Goal: Register for event/course

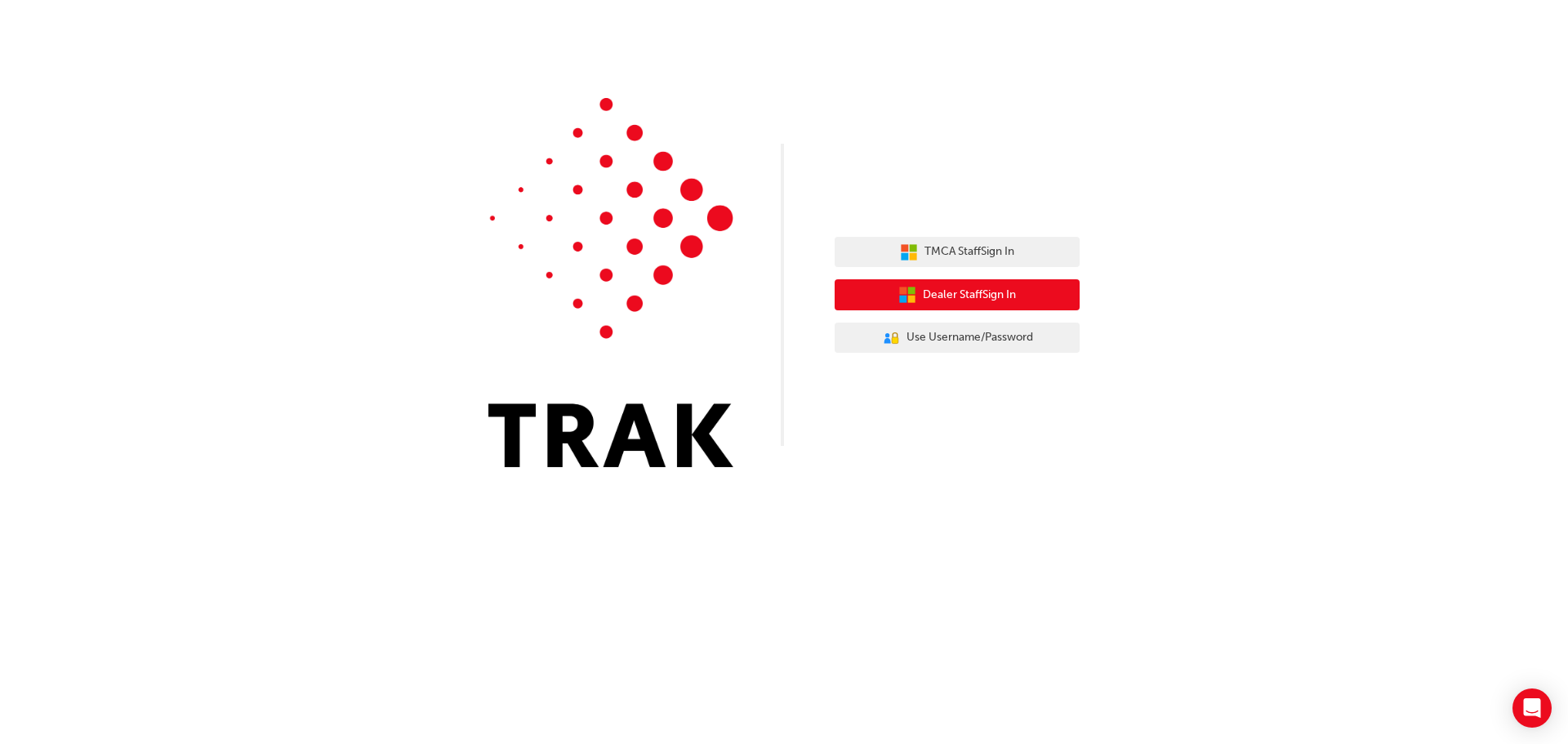
click at [965, 297] on span "Dealer Staff Sign In" at bounding box center [969, 295] width 93 height 19
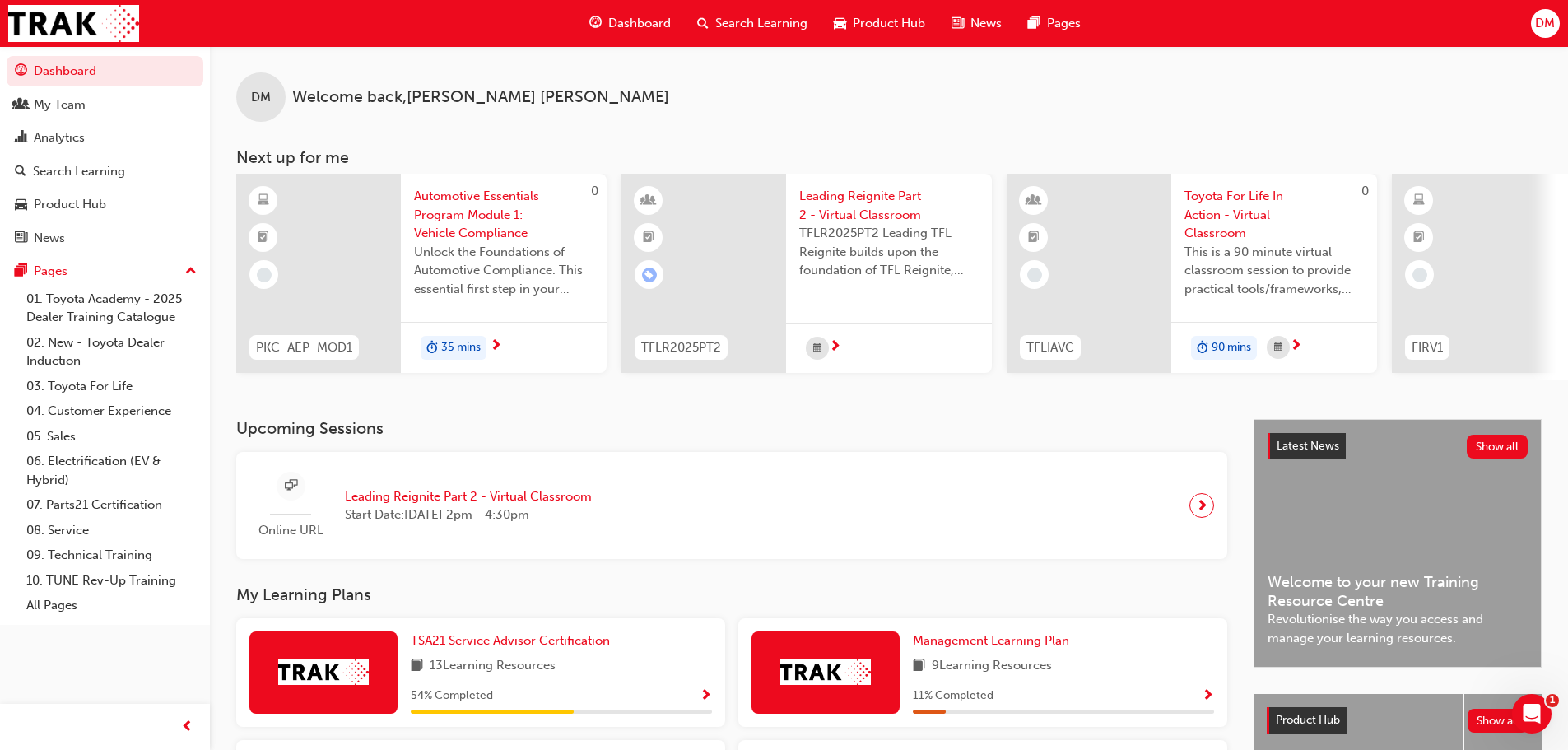
click at [759, 16] on span "Search Learning" at bounding box center [761, 23] width 92 height 19
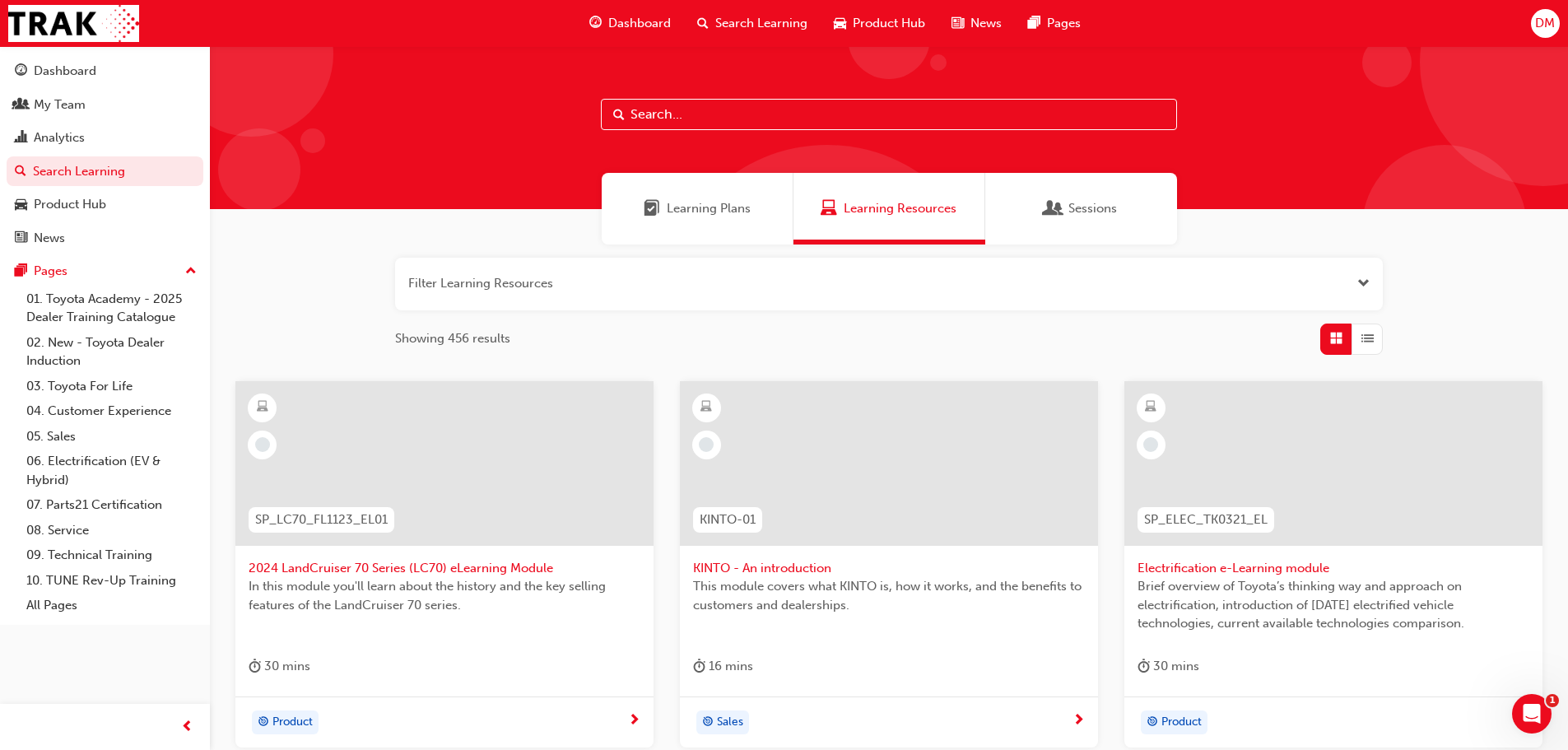
click at [643, 109] on input "text" at bounding box center [889, 114] width 576 height 31
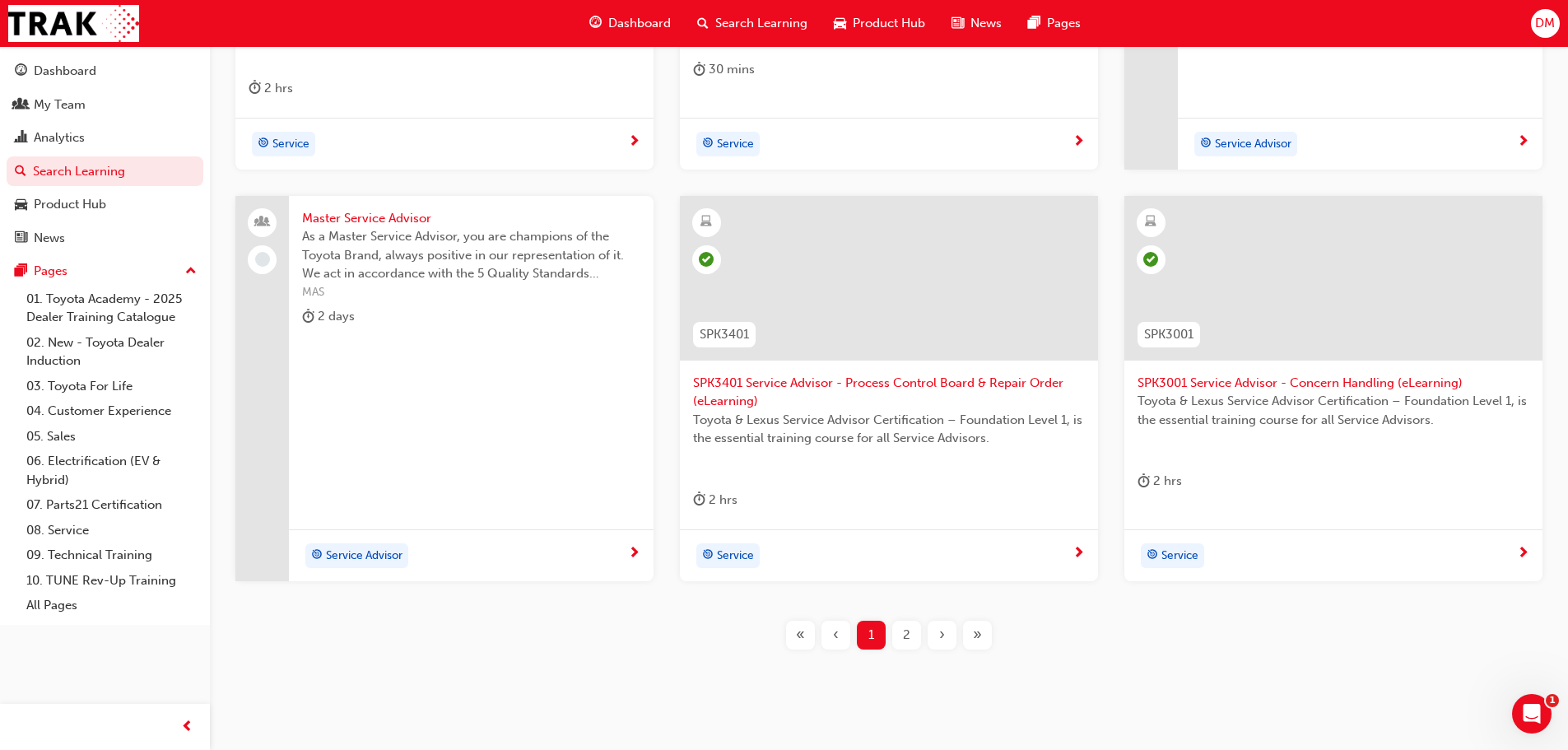
scroll to position [630, 0]
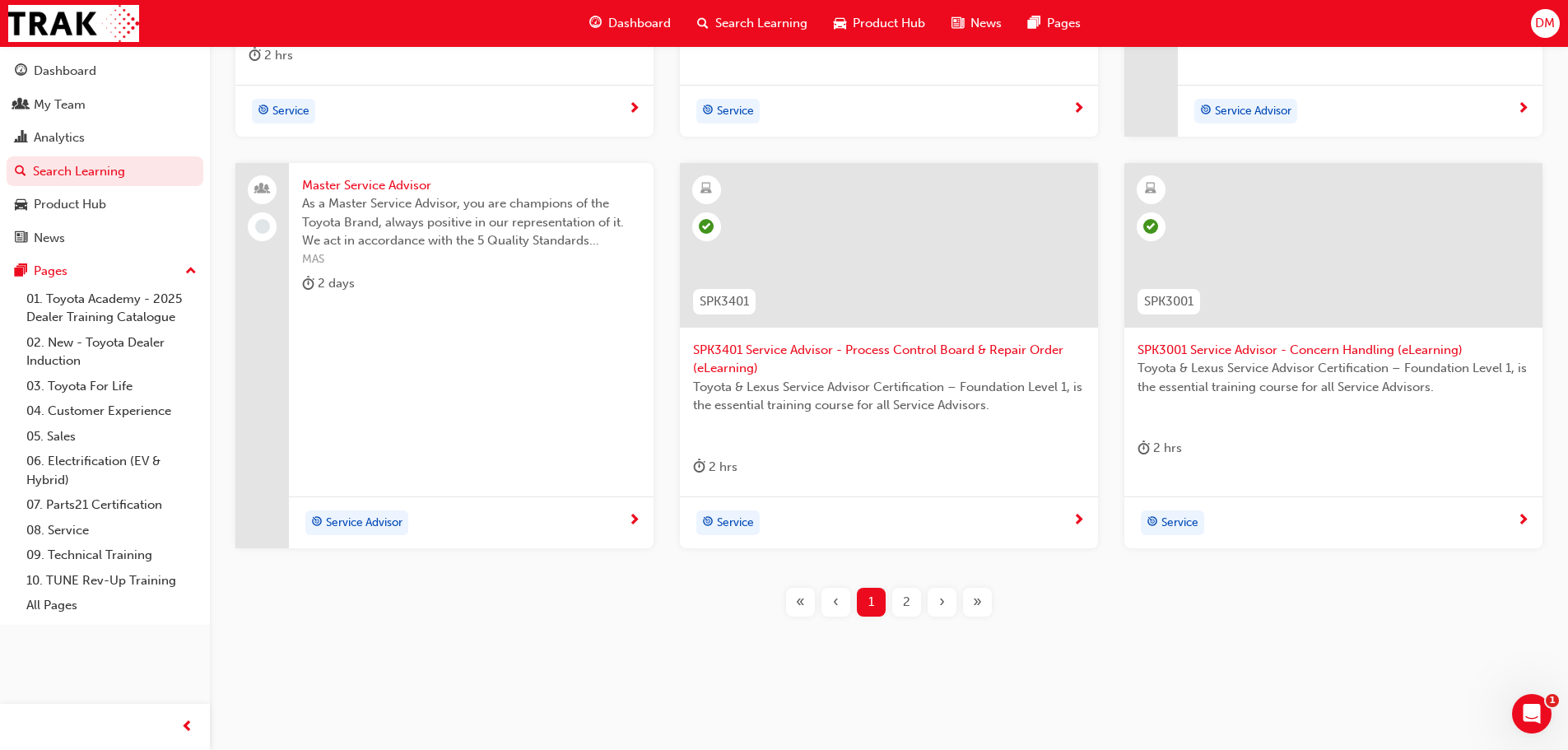
type input "service advisor"
click at [903, 605] on span "2" at bounding box center [906, 602] width 8 height 19
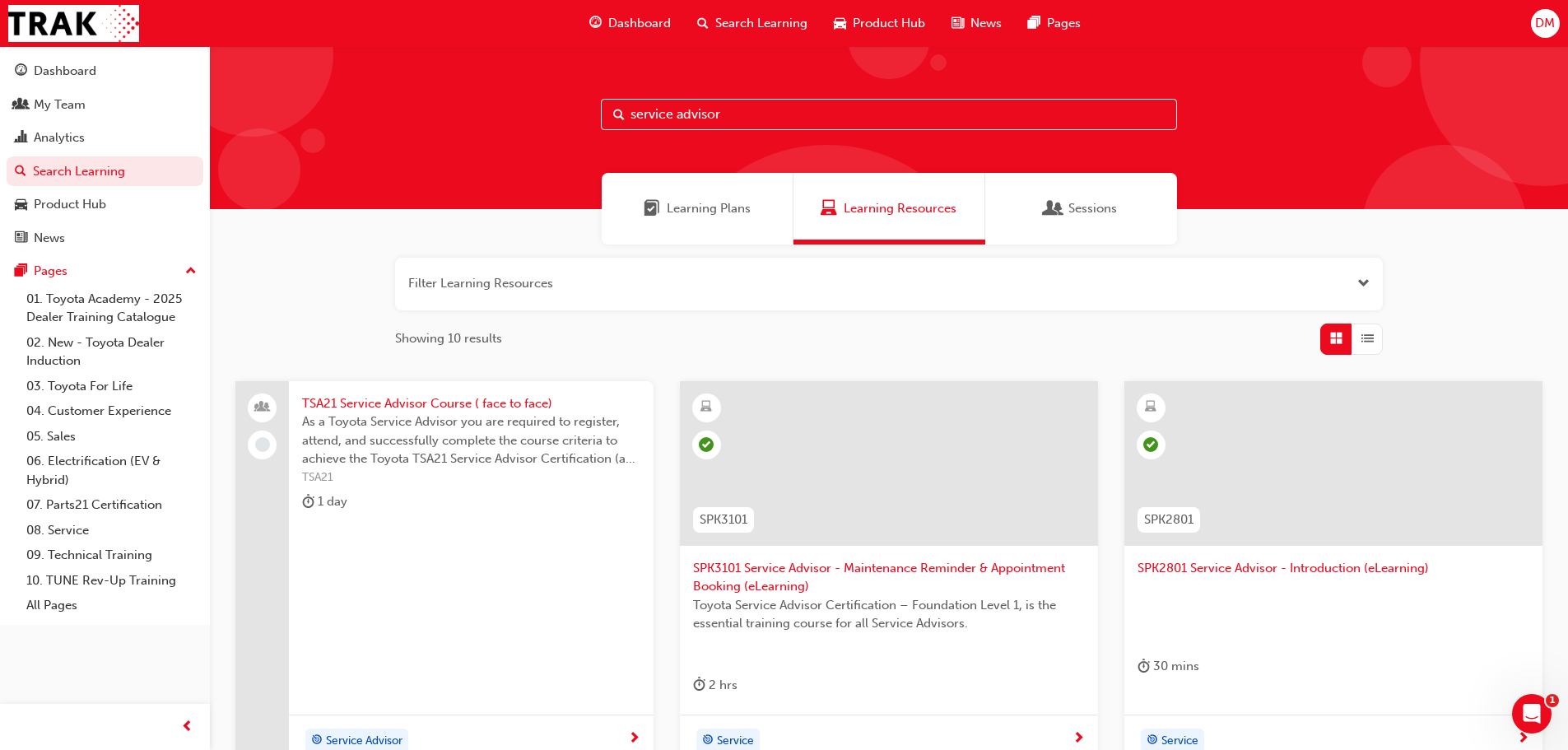
click at [508, 405] on span "TSA21 Service Advisor Course ( face to face)" at bounding box center [471, 404] width 338 height 19
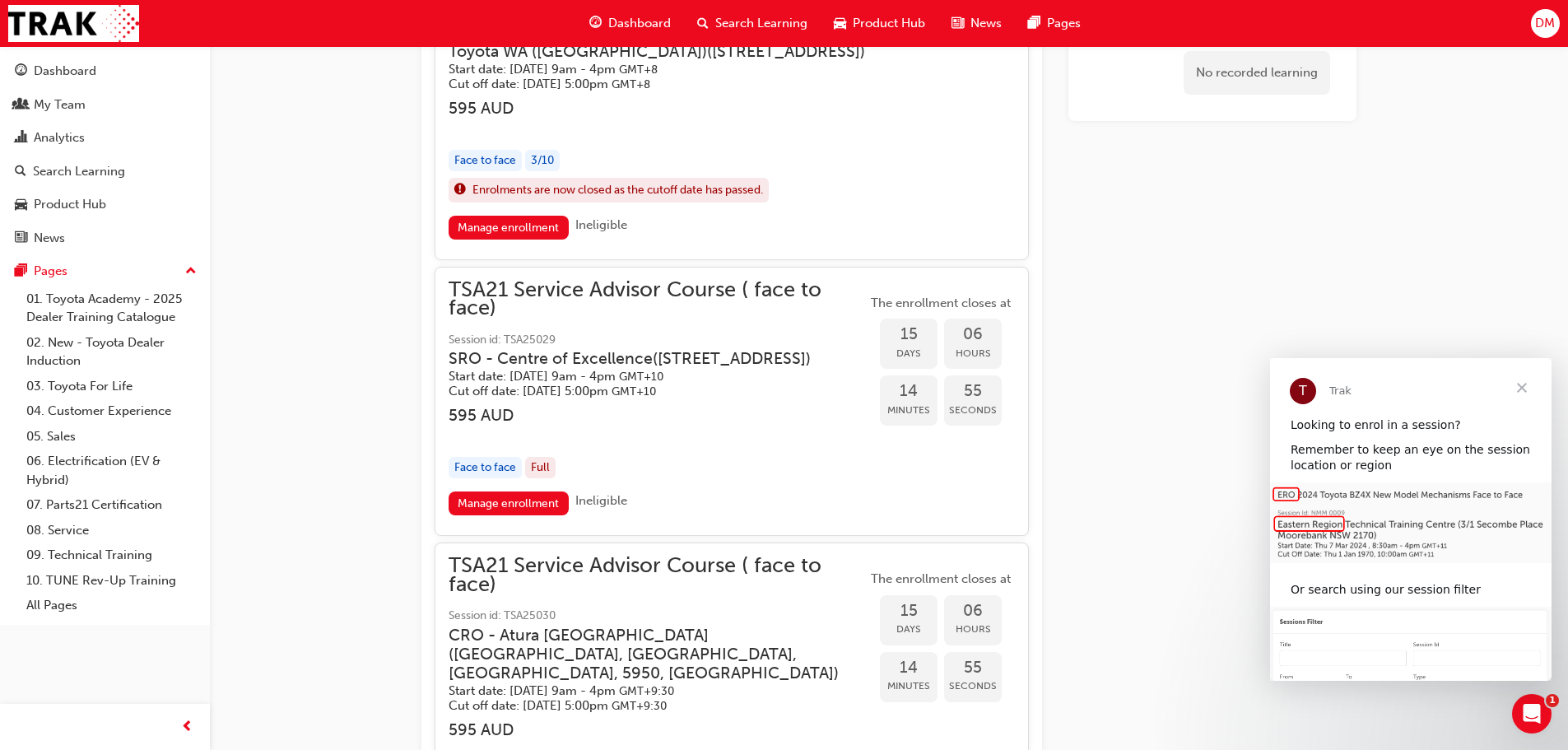
scroll to position [1715, 0]
click at [511, 515] on link "Manage enrollment" at bounding box center [508, 503] width 120 height 24
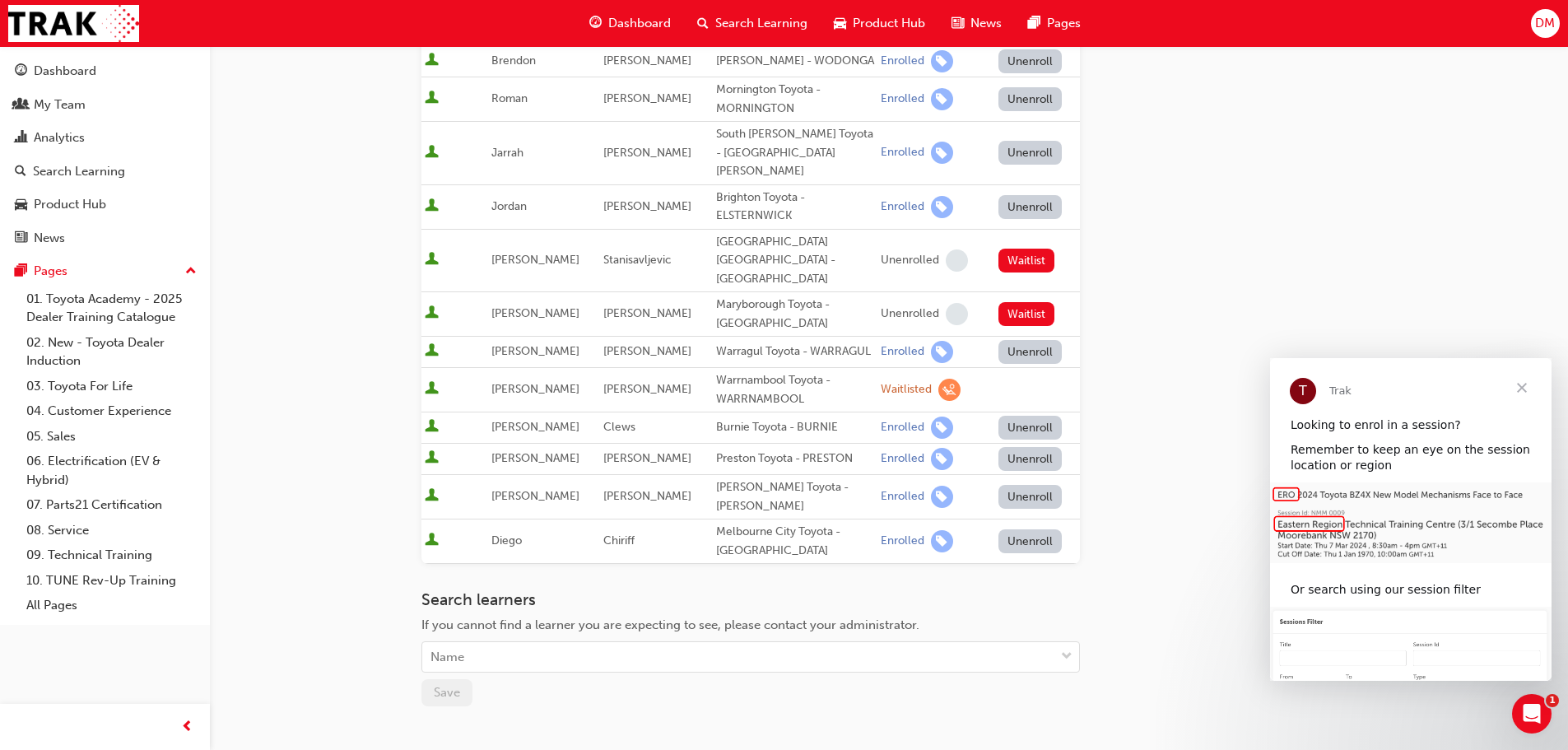
scroll to position [412, 0]
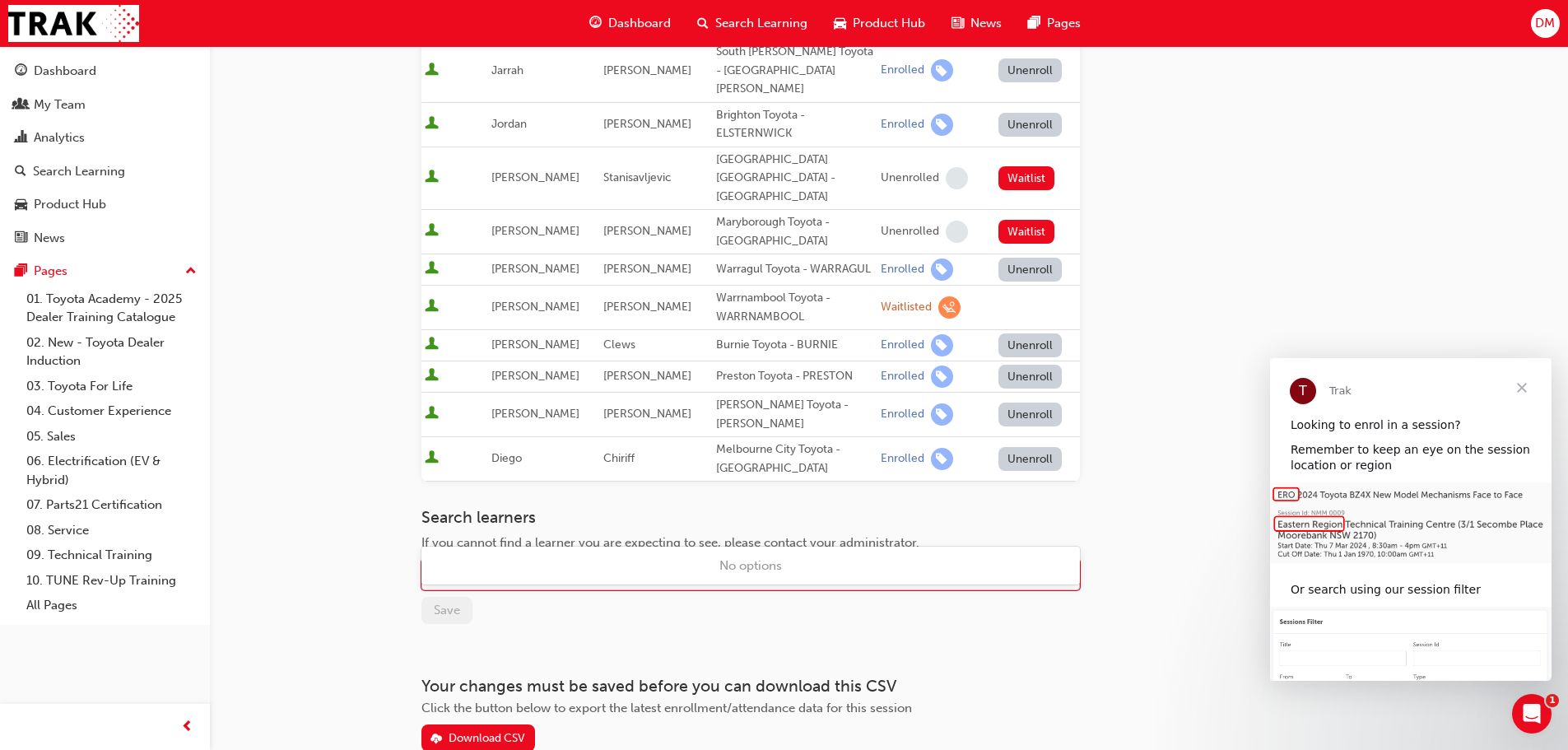
click at [511, 561] on div "Name" at bounding box center [738, 576] width 632 height 29
type input "hannah"
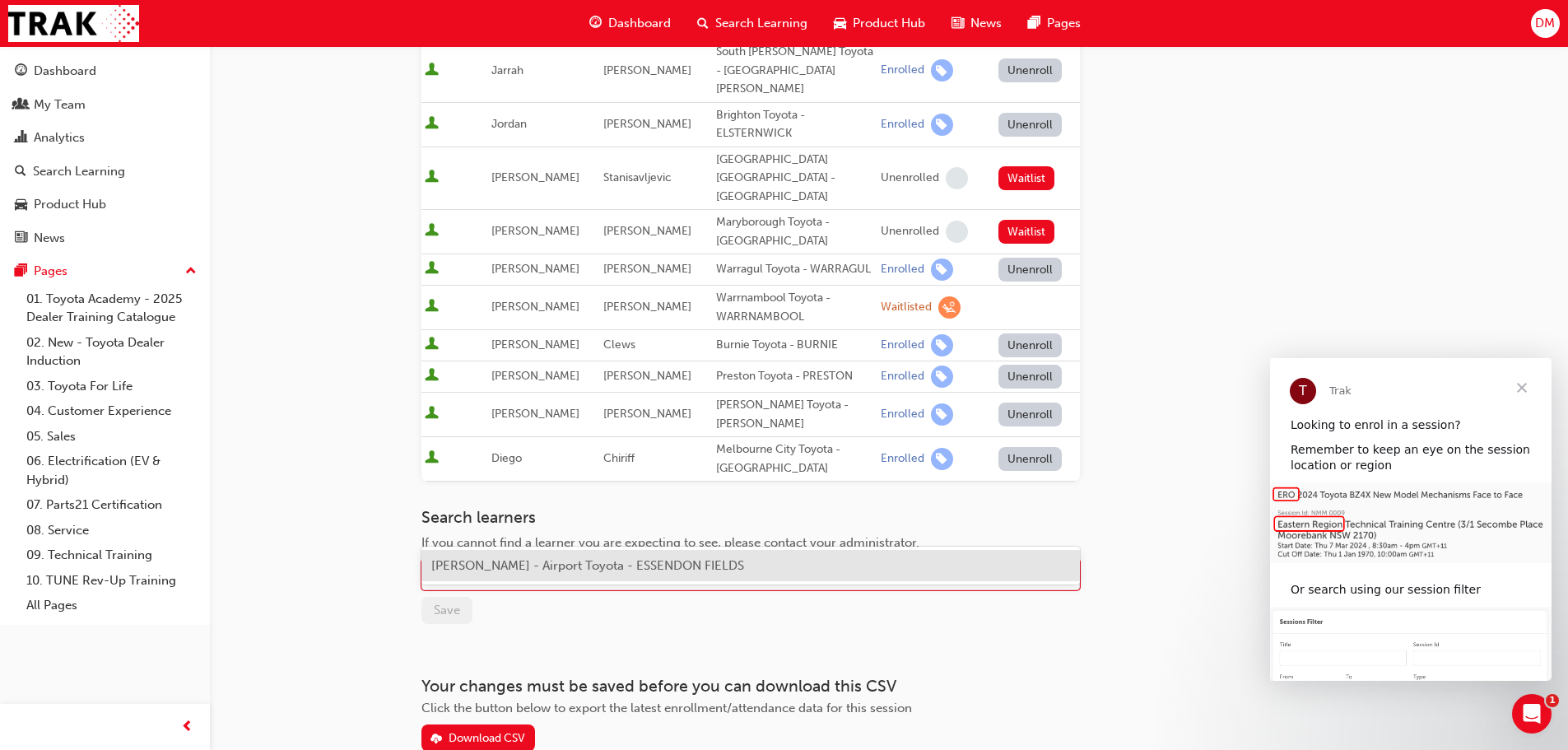
click at [587, 563] on span "Hannah Majerczak - Airport Toyota - ESSENDON FIELDS" at bounding box center [587, 565] width 313 height 15
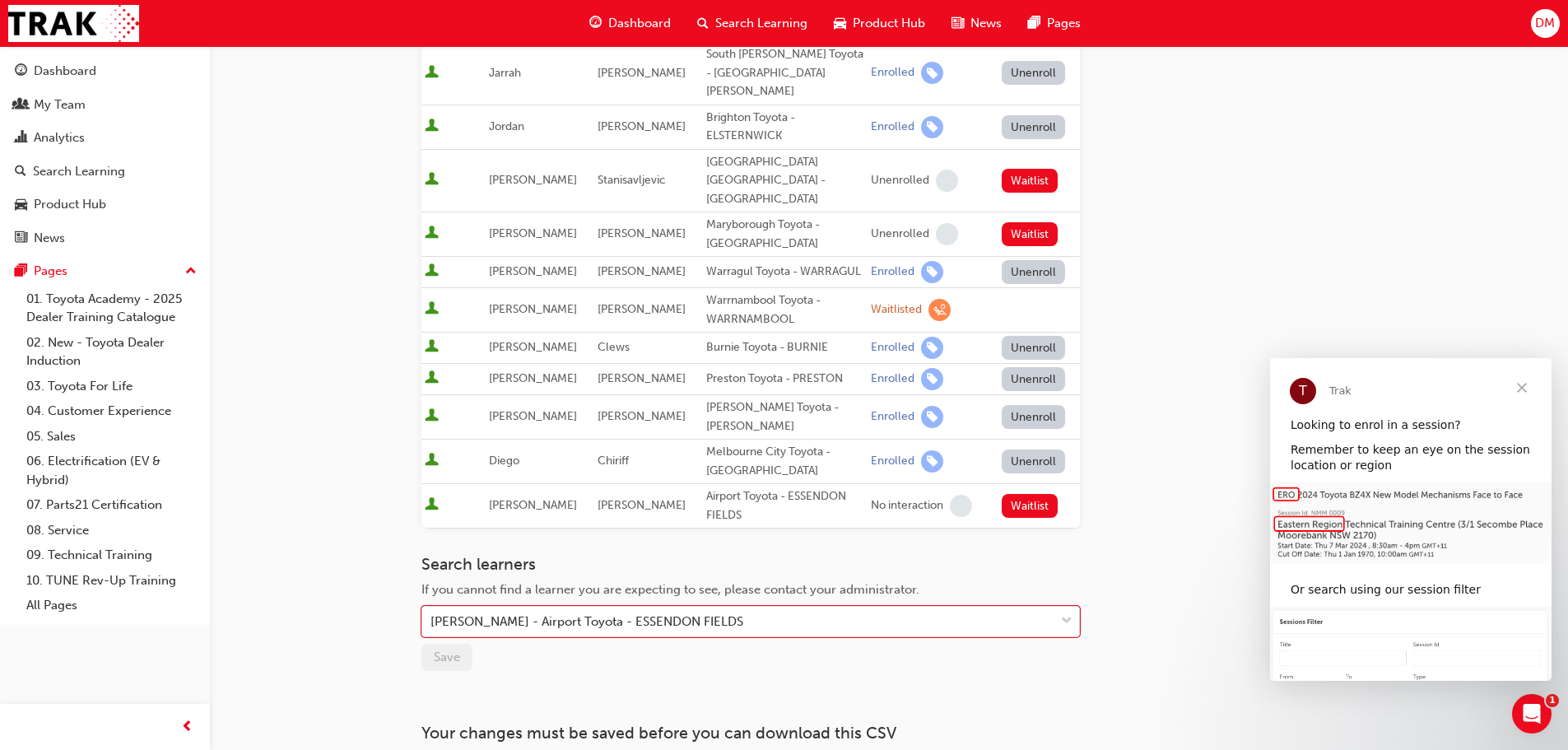
scroll to position [0, 0]
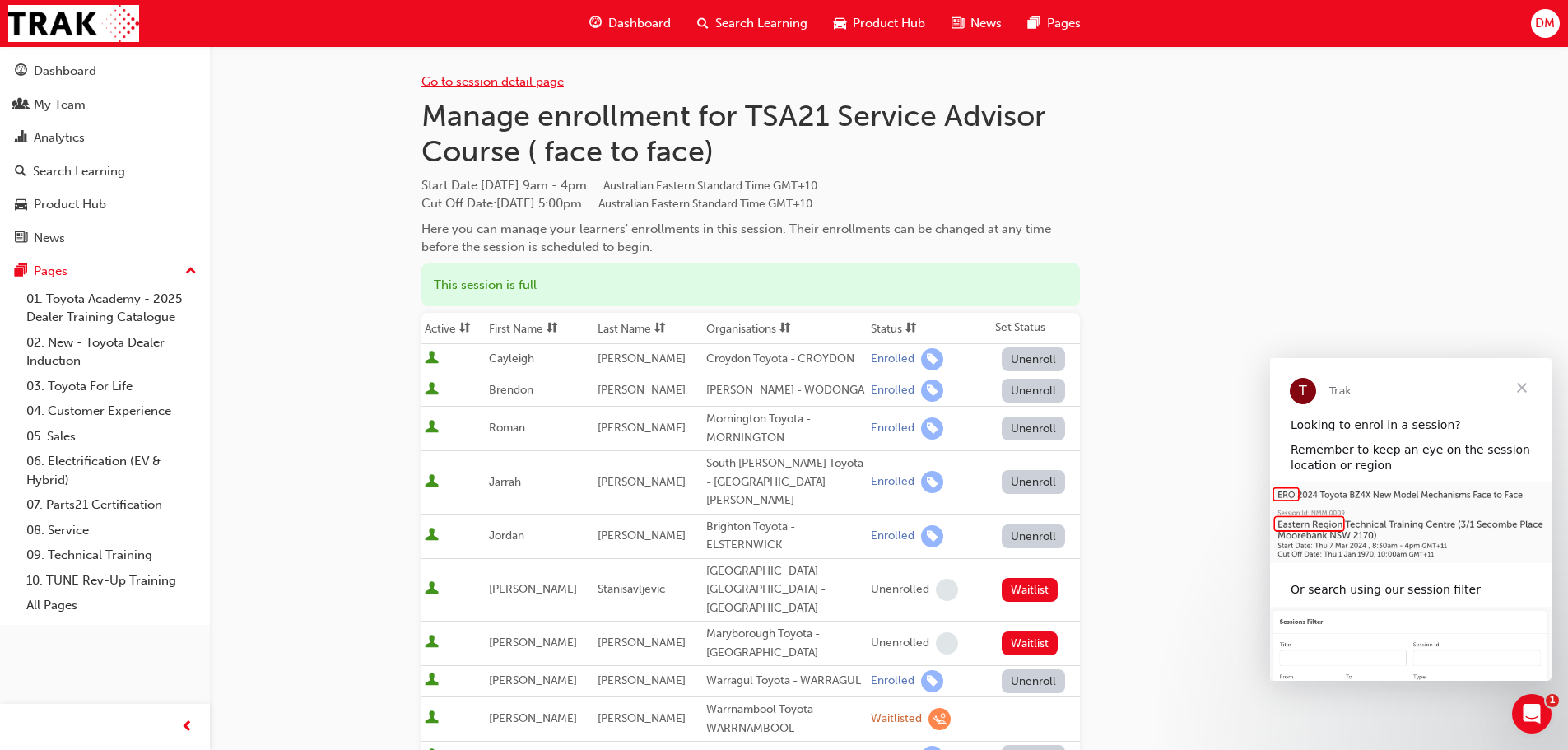
click at [450, 84] on link "Go to session detail page" at bounding box center [493, 81] width 143 height 15
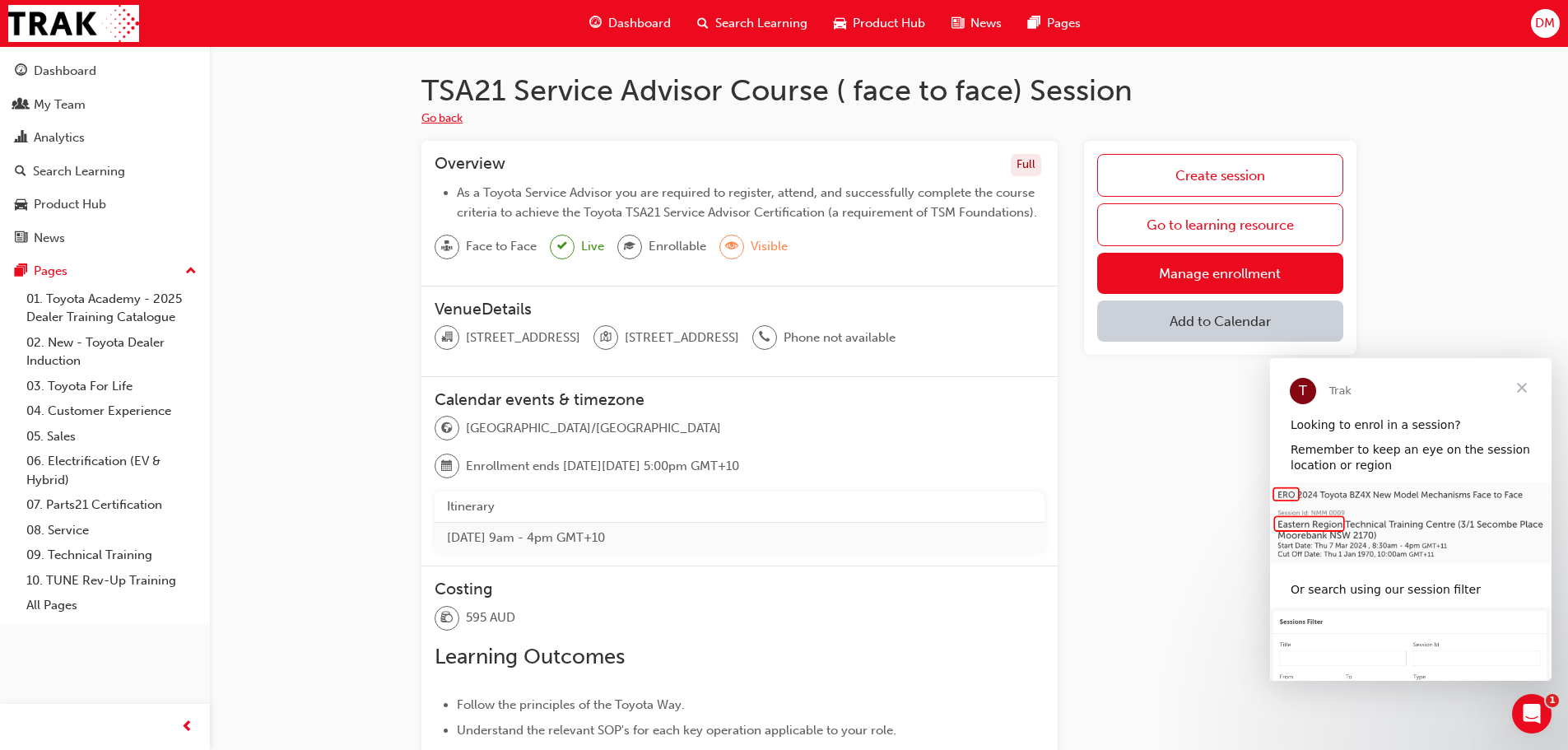
click at [442, 119] on button "Go back" at bounding box center [442, 119] width 41 height 19
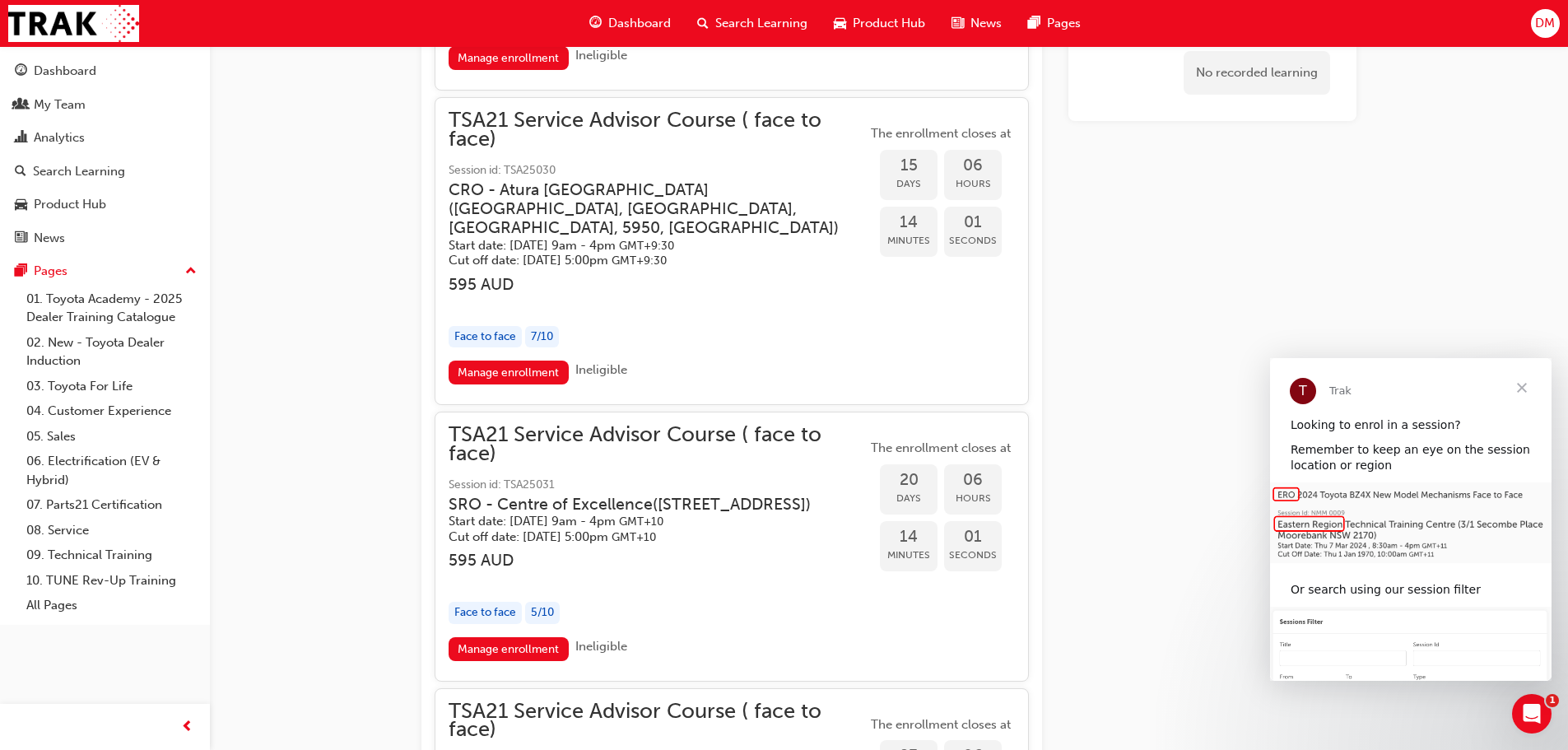
scroll to position [2209, 0]
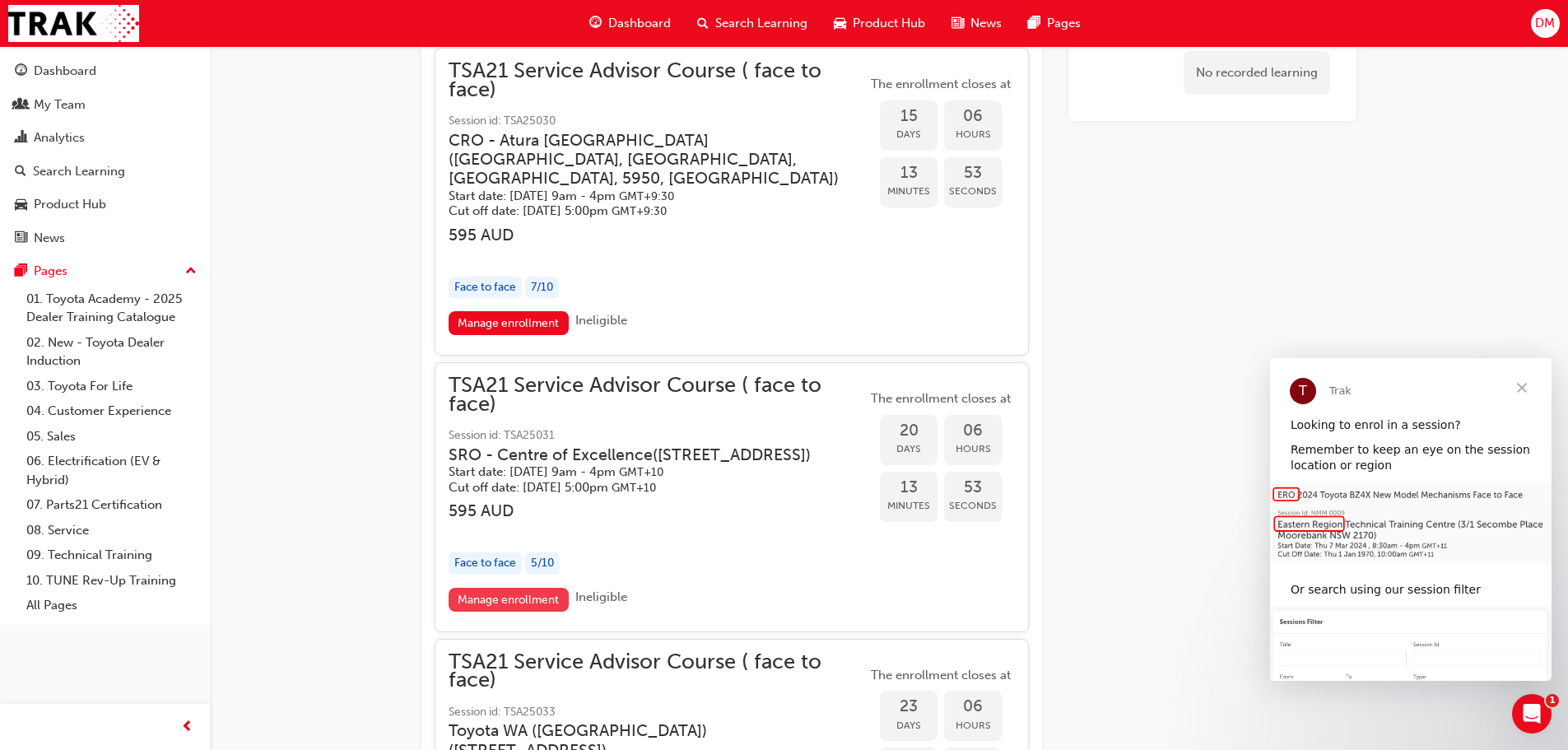
click at [520, 612] on link "Manage enrollment" at bounding box center [508, 600] width 120 height 24
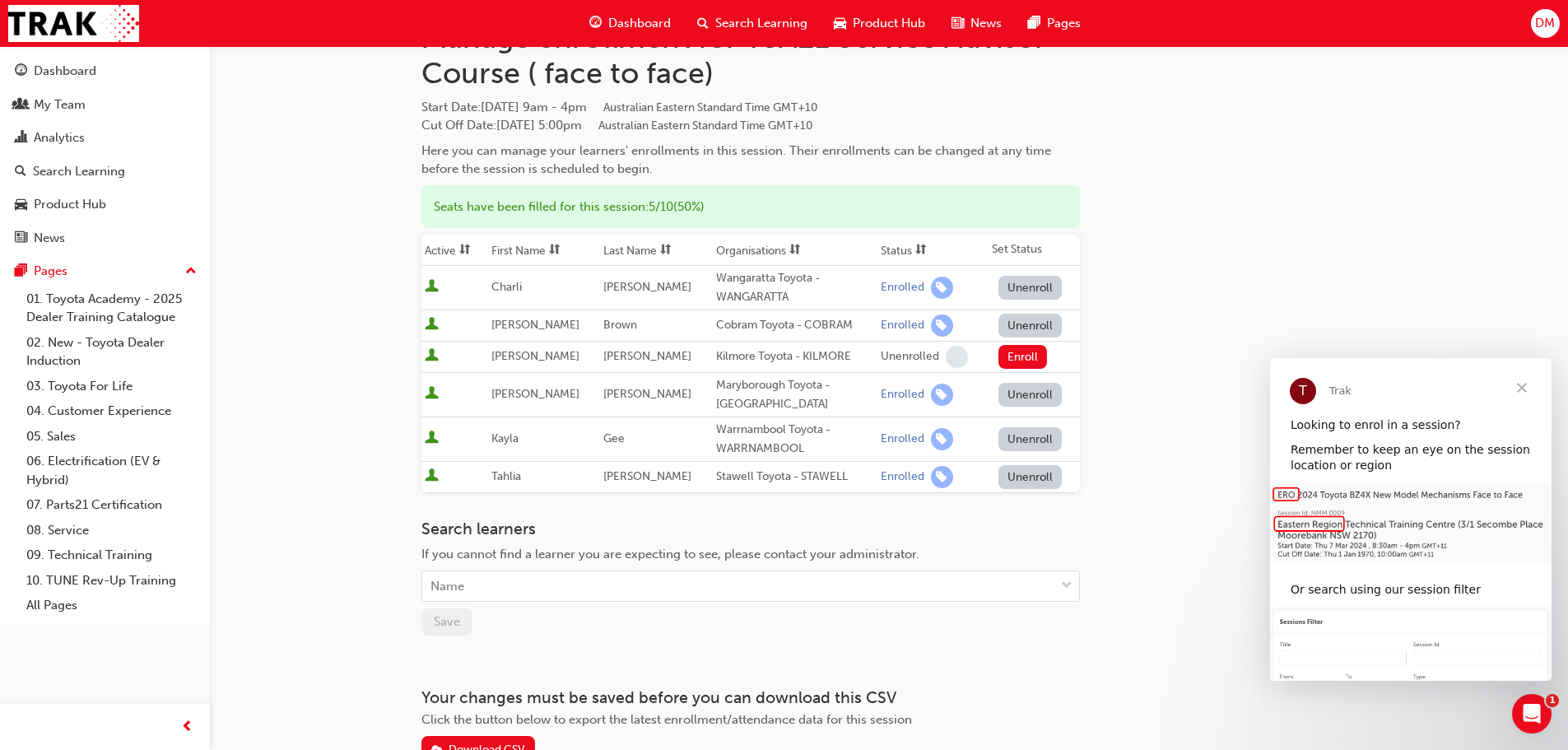
scroll to position [82, 0]
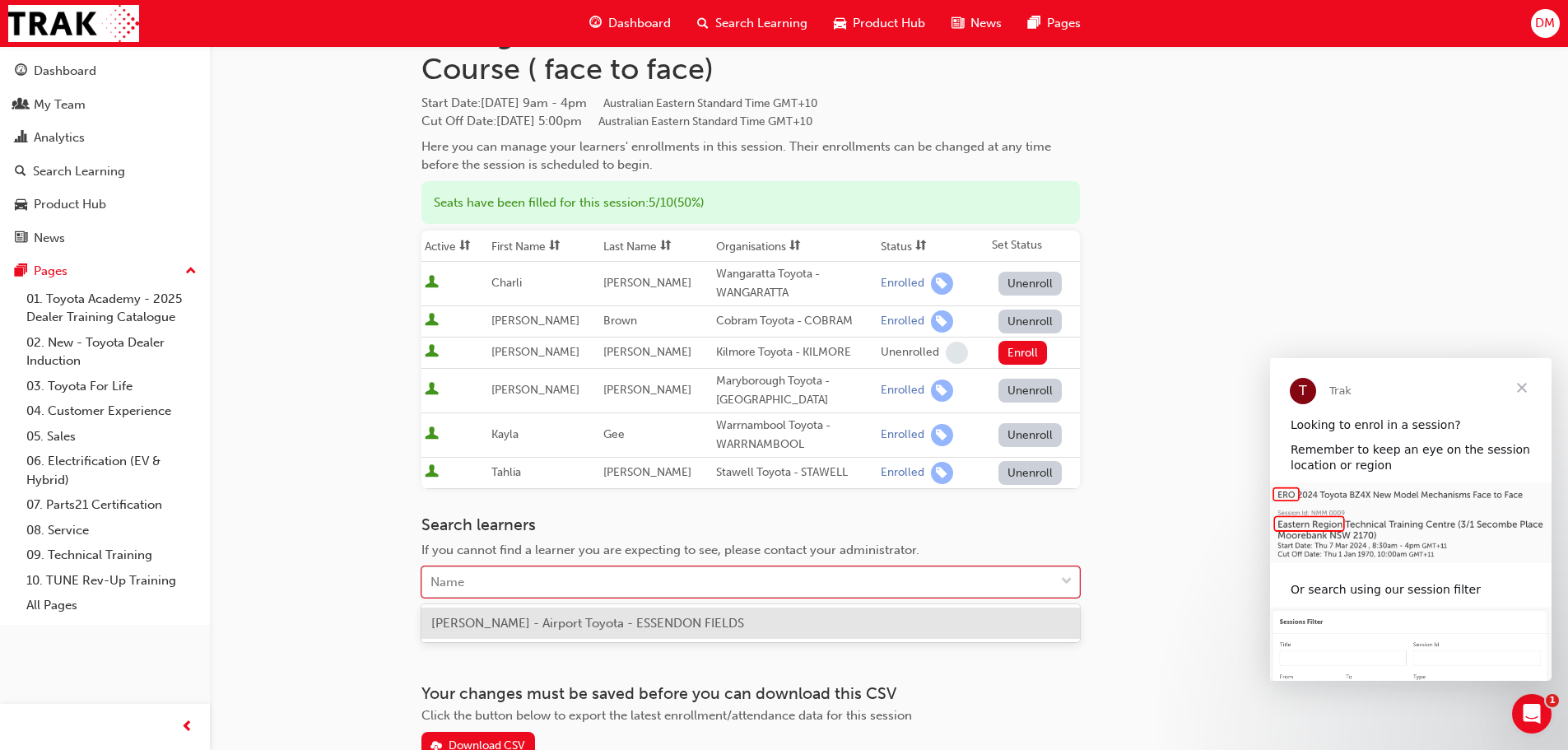
click at [603, 574] on div "Name" at bounding box center [738, 582] width 632 height 29
click at [606, 628] on span "Hannah Majerczak - Airport Toyota - ESSENDON FIELDS" at bounding box center [587, 623] width 313 height 15
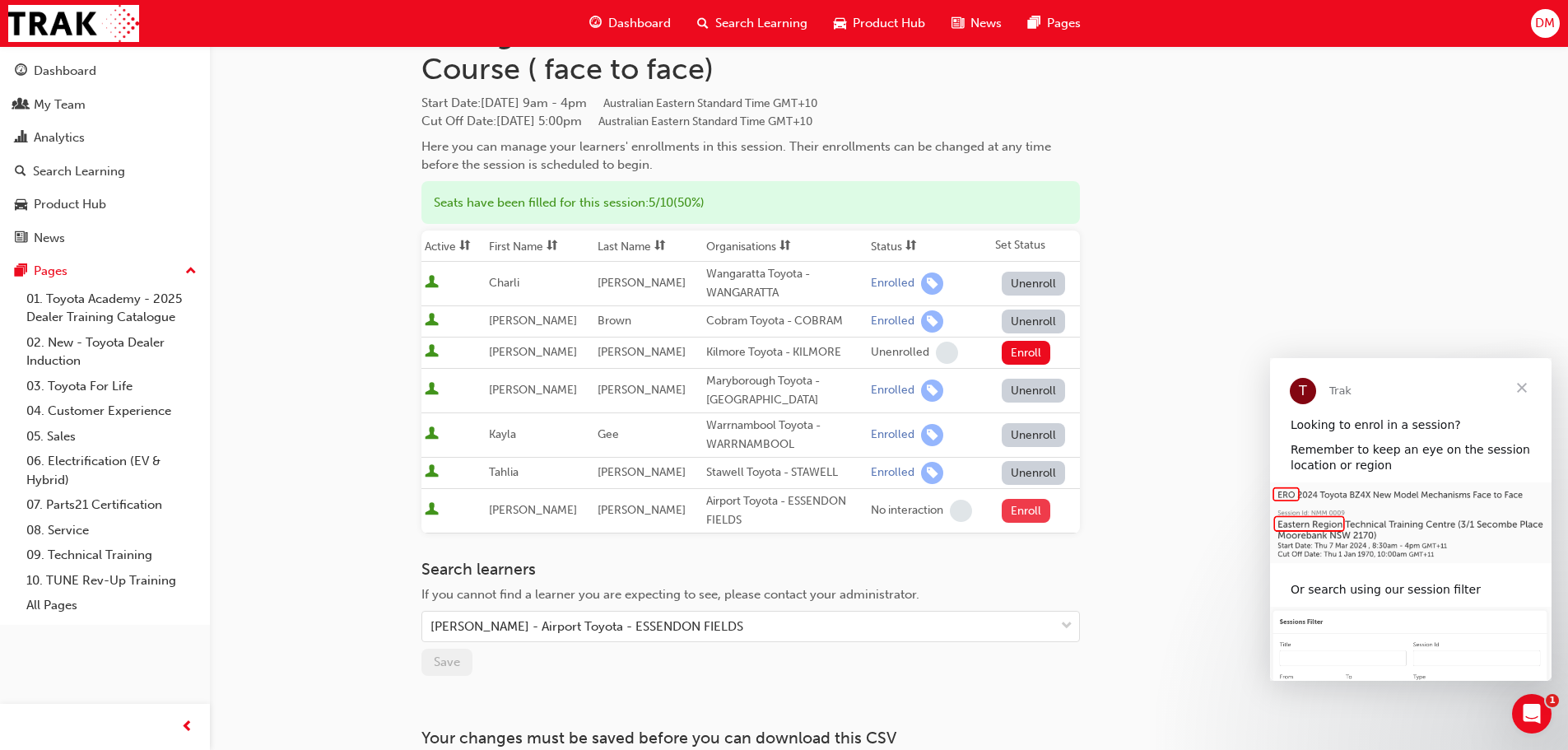
click at [1022, 517] on button "Enroll" at bounding box center [1025, 511] width 49 height 24
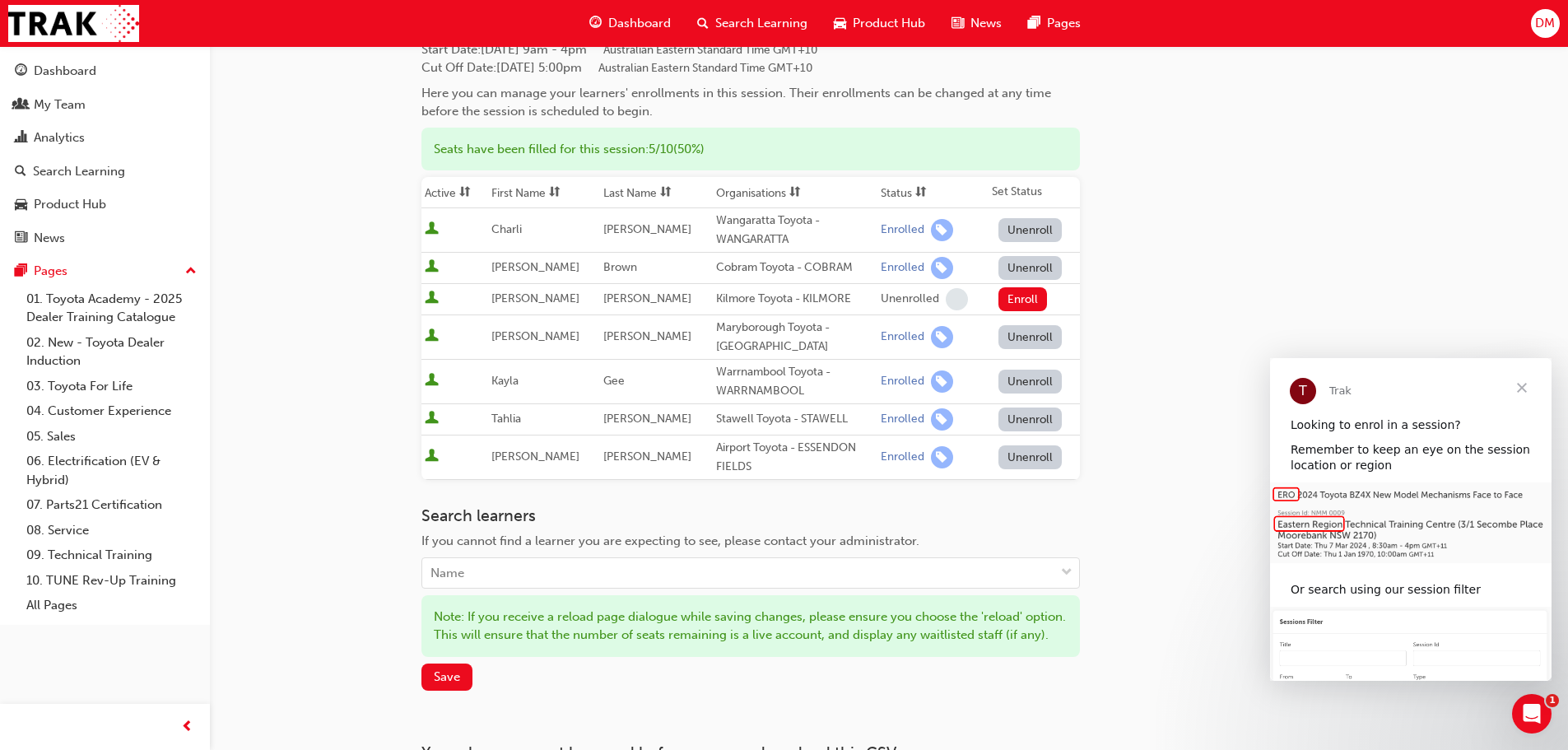
scroll to position [165, 0]
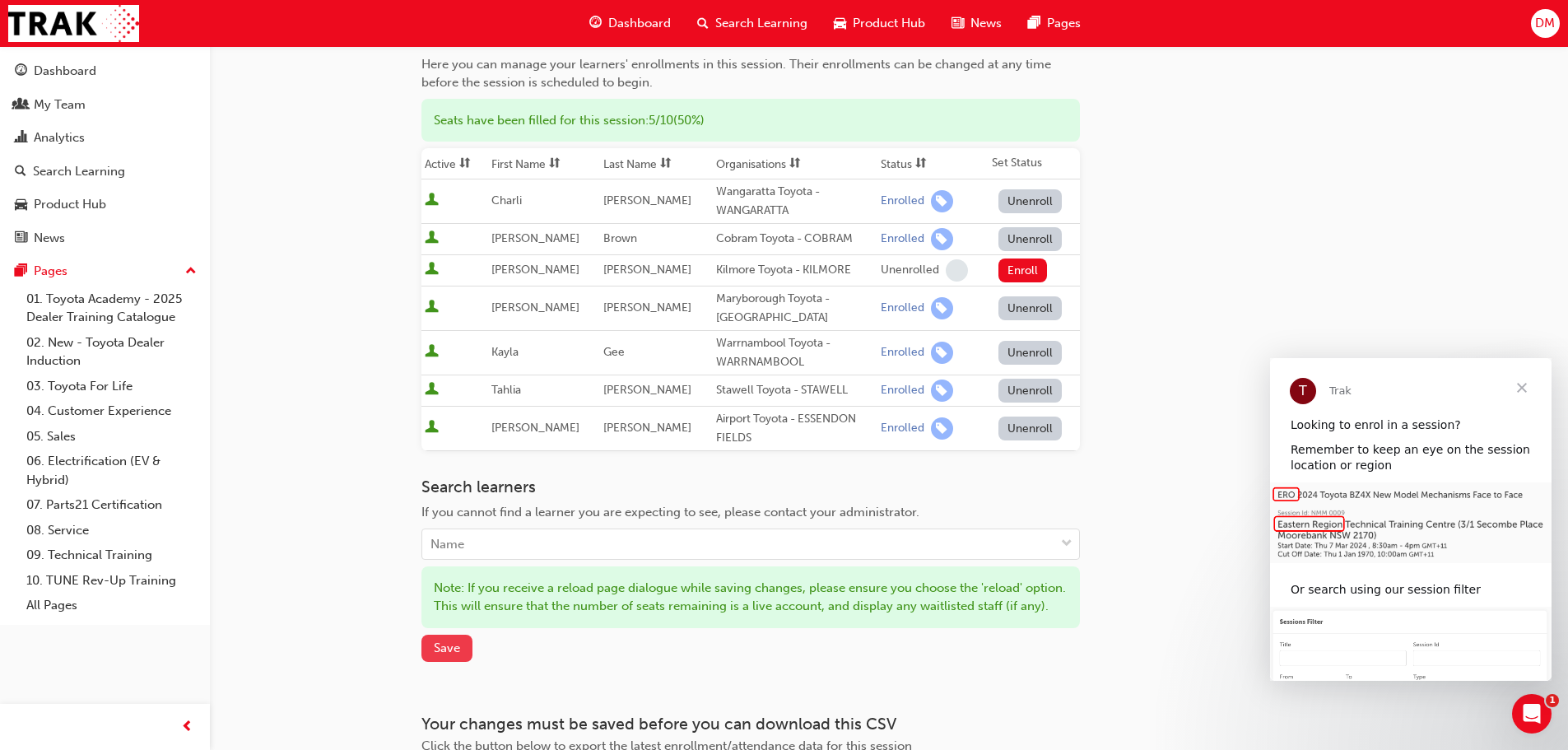
click at [447, 655] on span "Save" at bounding box center [447, 648] width 27 height 15
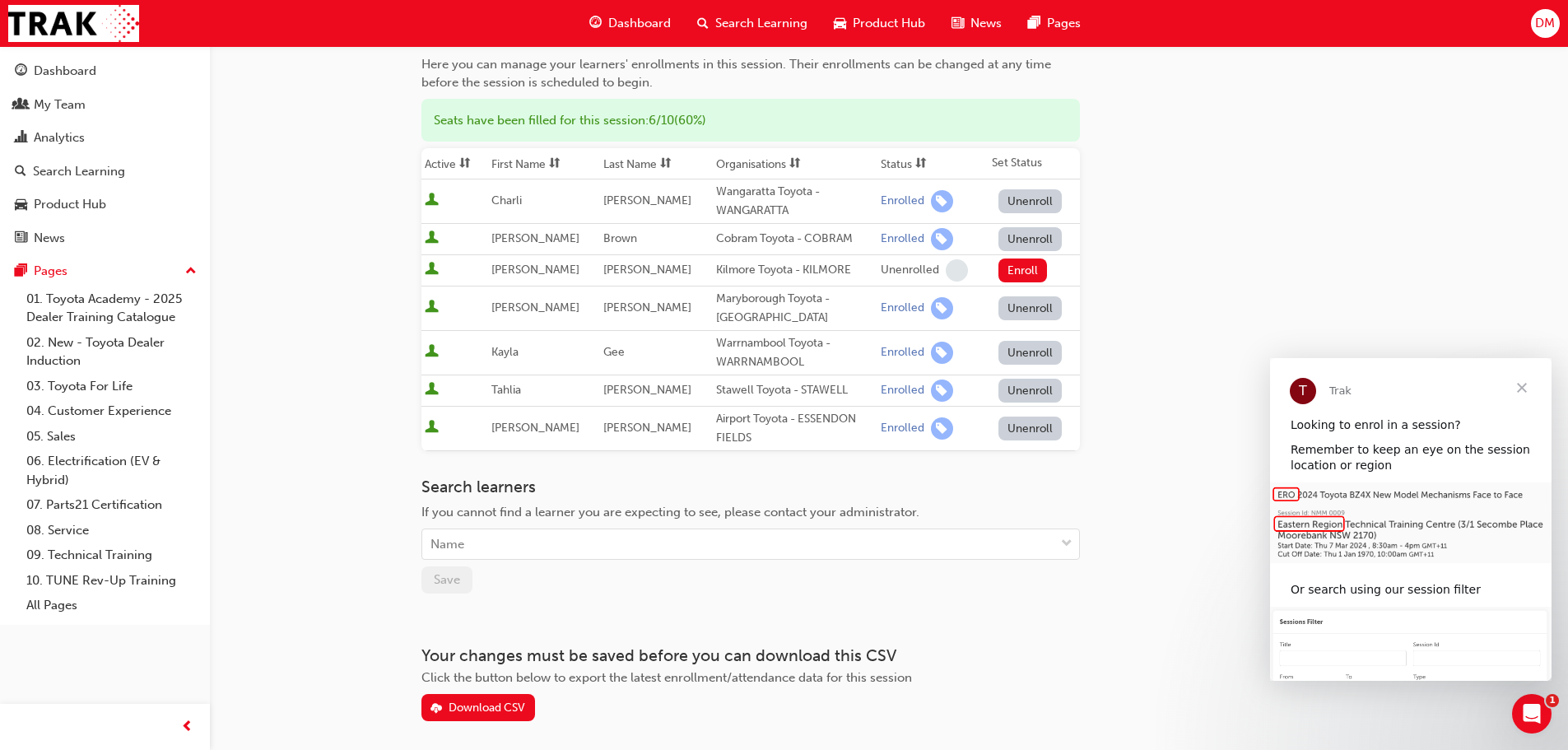
scroll to position [0, 0]
